Goal: Task Accomplishment & Management: Complete application form

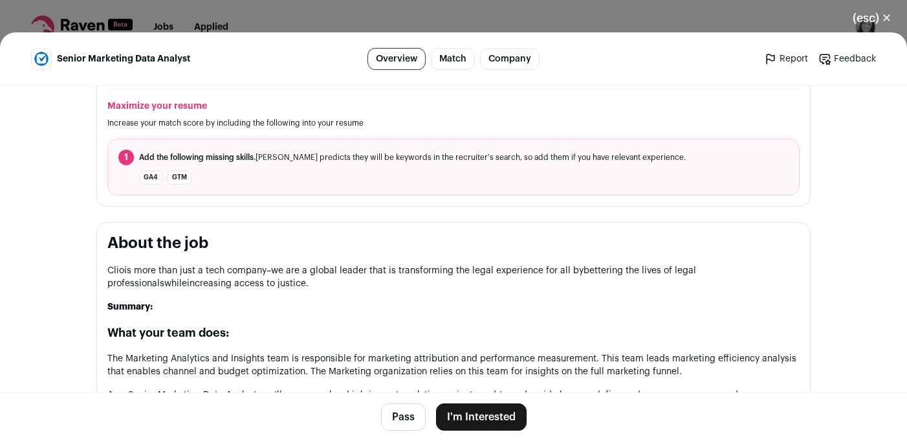
scroll to position [491, 0]
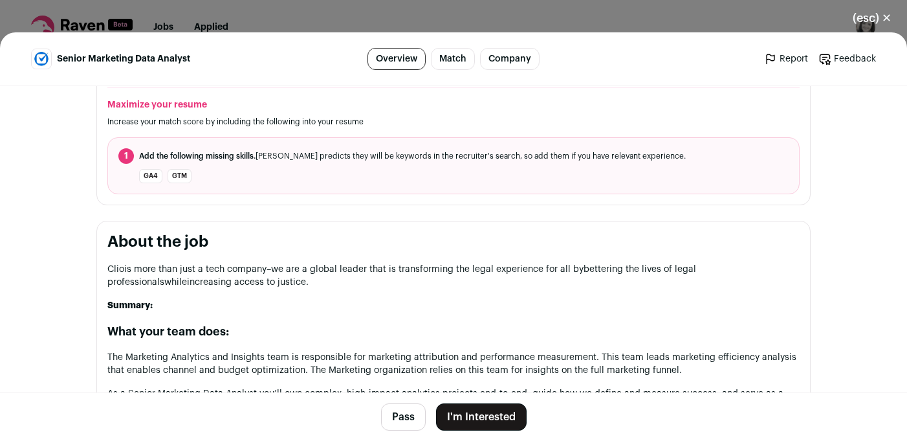
click at [476, 418] on button "I'm Interested" at bounding box center [481, 416] width 91 height 27
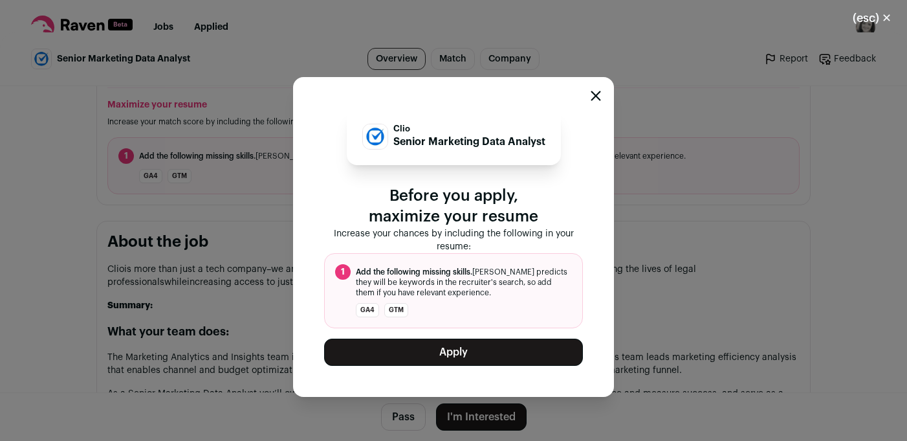
click at [363, 353] on button "Apply" at bounding box center [453, 351] width 259 height 27
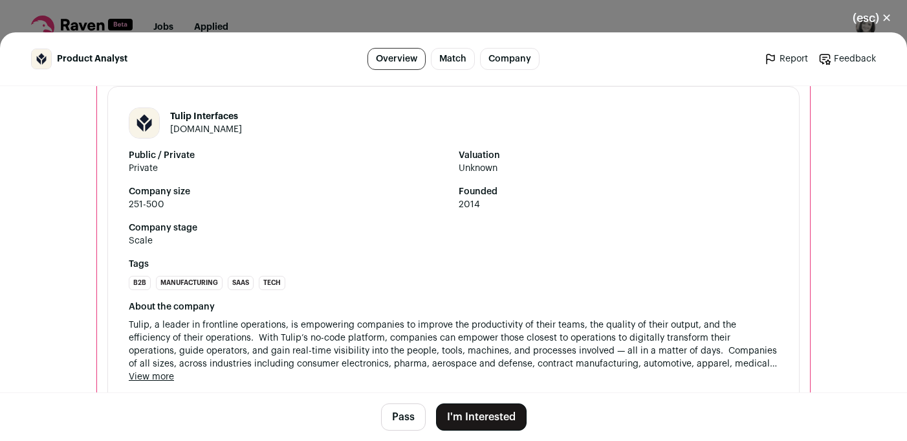
scroll to position [1697, 0]
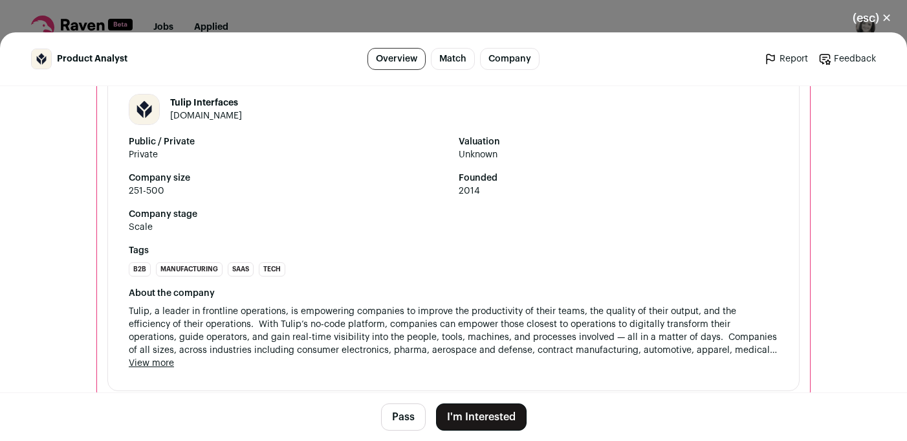
click at [458, 416] on button "I'm Interested" at bounding box center [481, 416] width 91 height 27
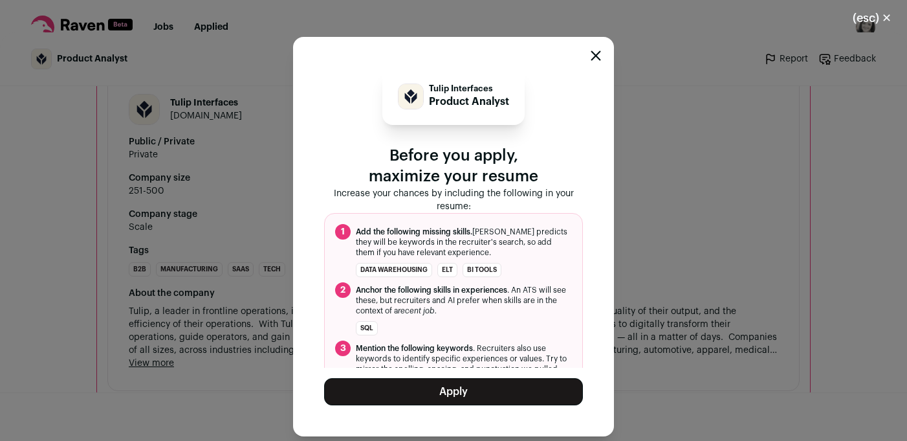
click at [412, 395] on button "Apply" at bounding box center [453, 391] width 259 height 27
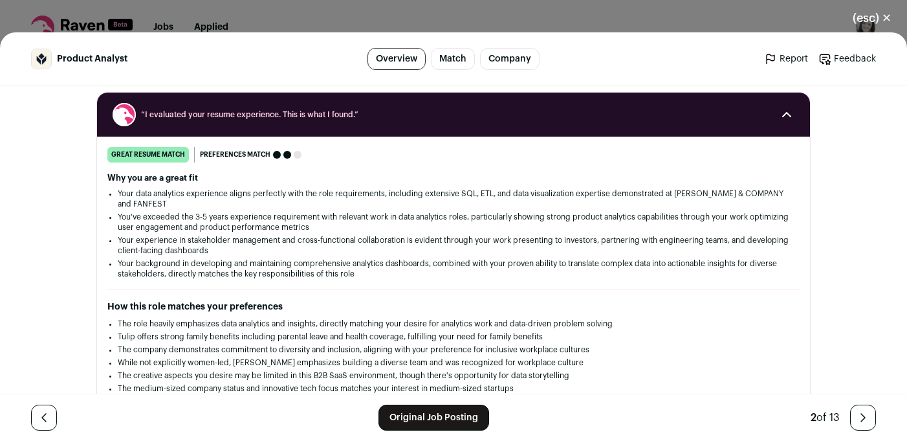
scroll to position [144, 0]
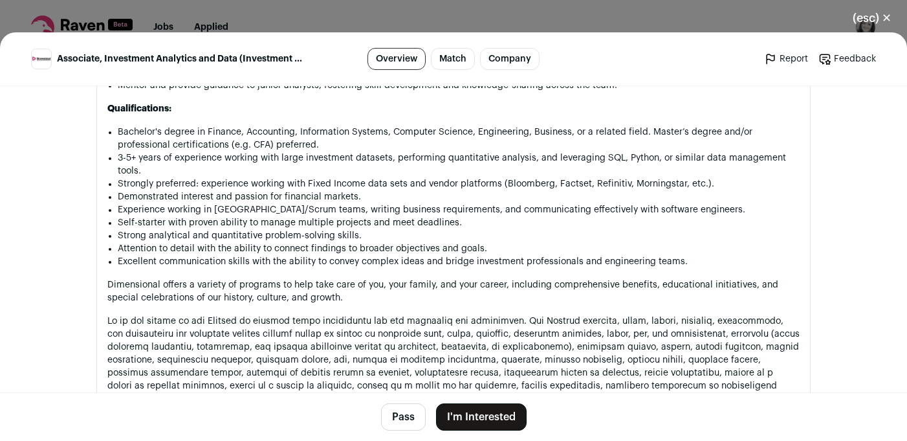
scroll to position [1339, 0]
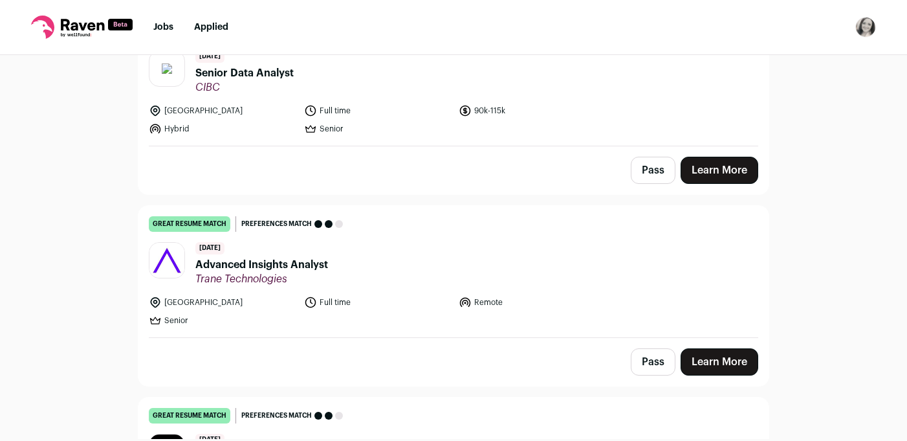
scroll to position [173, 0]
